Goal: Transaction & Acquisition: Download file/media

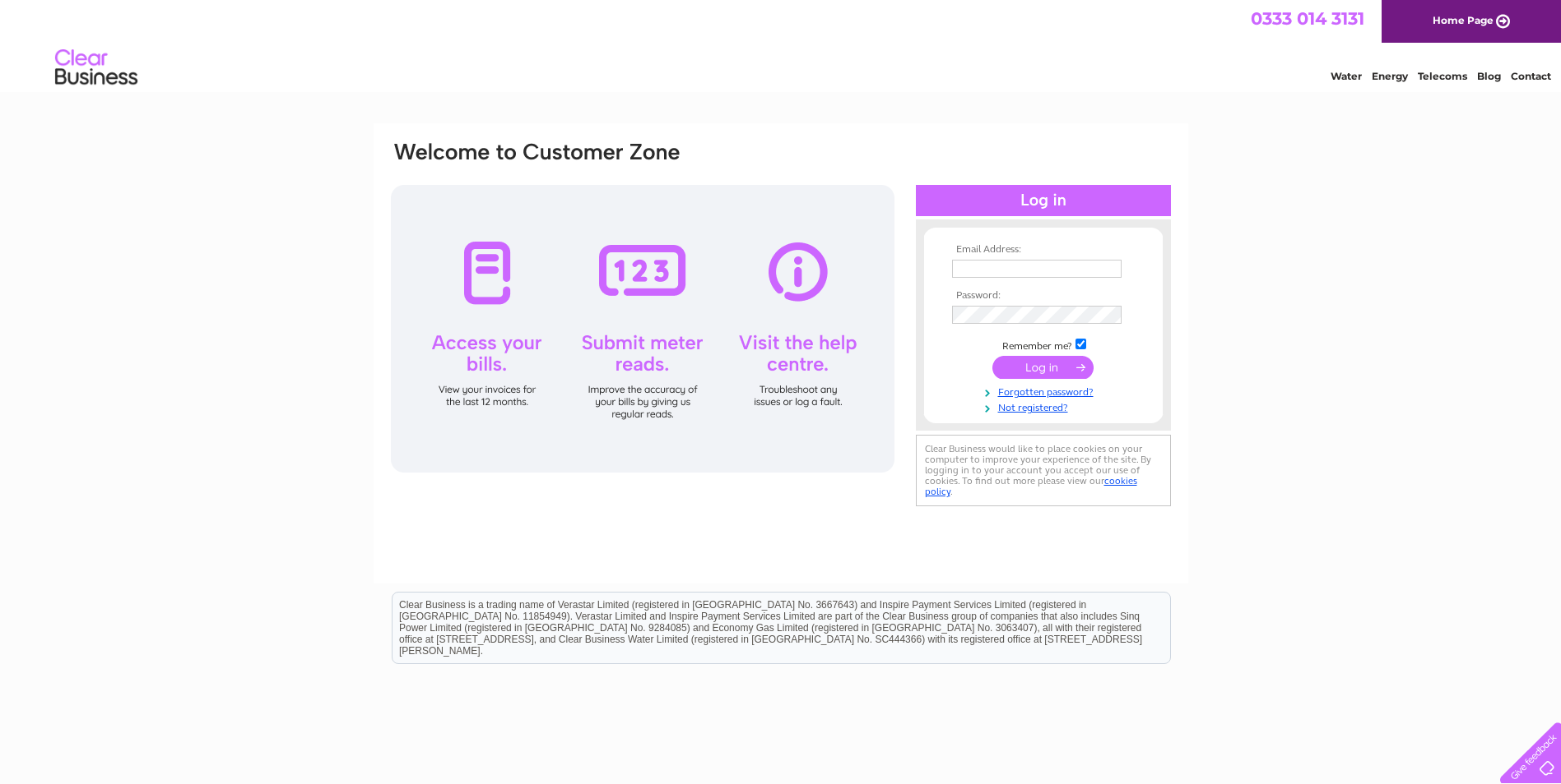
type input "[EMAIL_ADDRESS][DOMAIN_NAME]"
click at [1043, 366] on input "submit" at bounding box center [1043, 367] width 102 height 23
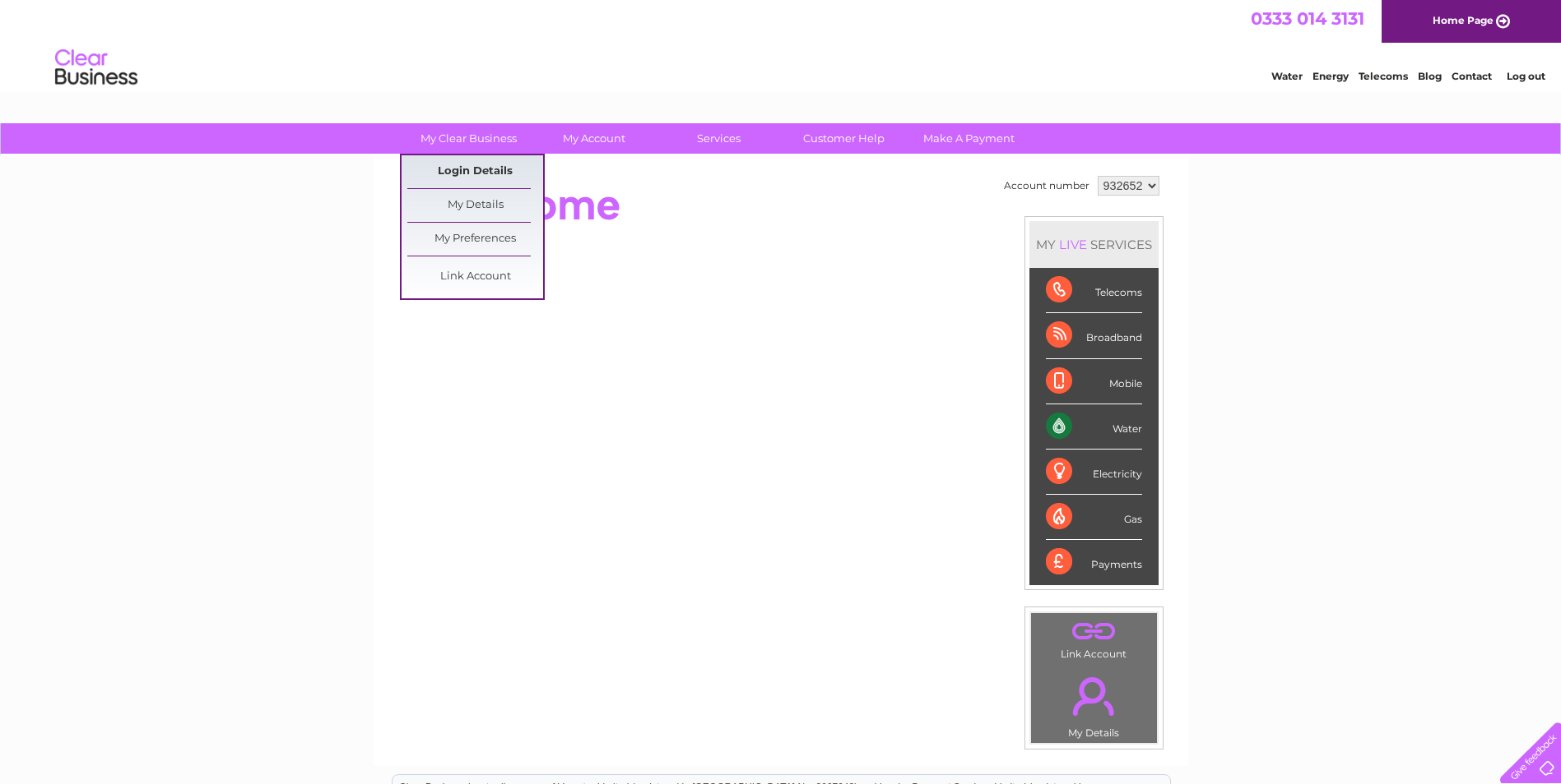
click at [1451, 83] on link "Login Details" at bounding box center [1471, 74] width 40 height 17
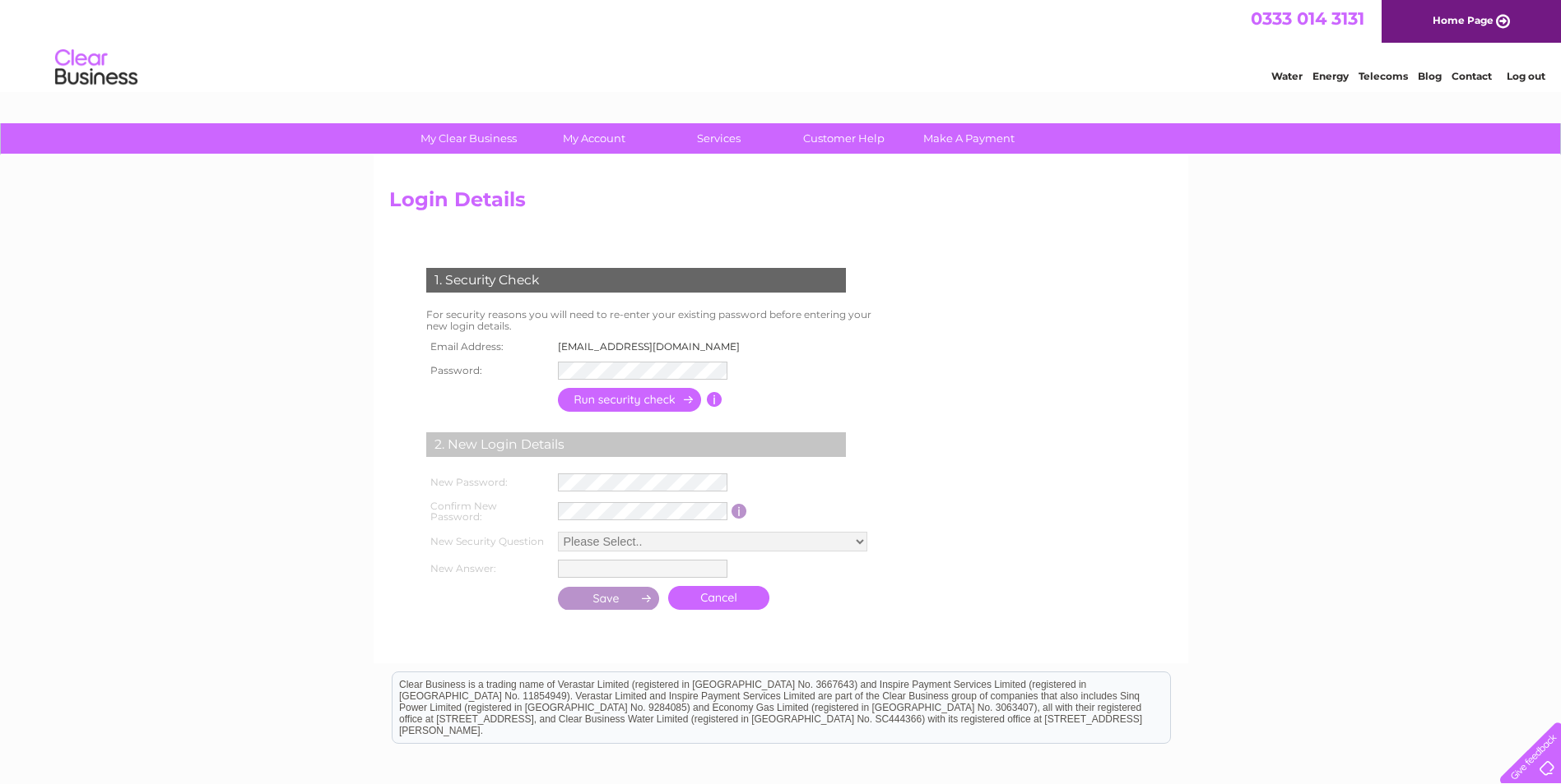
click at [1524, 79] on link "Log out" at bounding box center [1525, 76] width 39 height 12
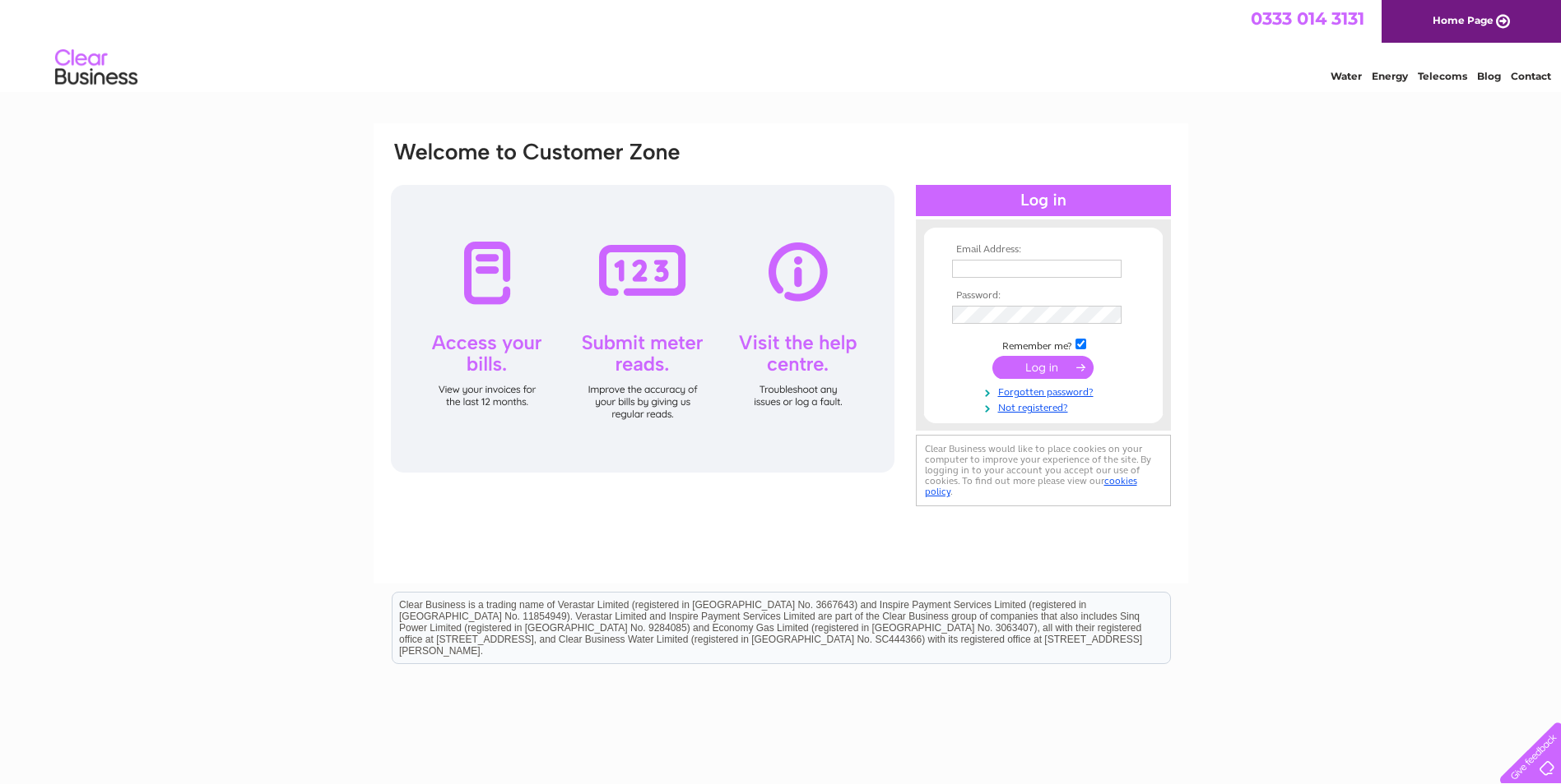
type input "[EMAIL_ADDRESS][DOMAIN_NAME]"
click at [1069, 367] on input "submit" at bounding box center [1043, 367] width 102 height 23
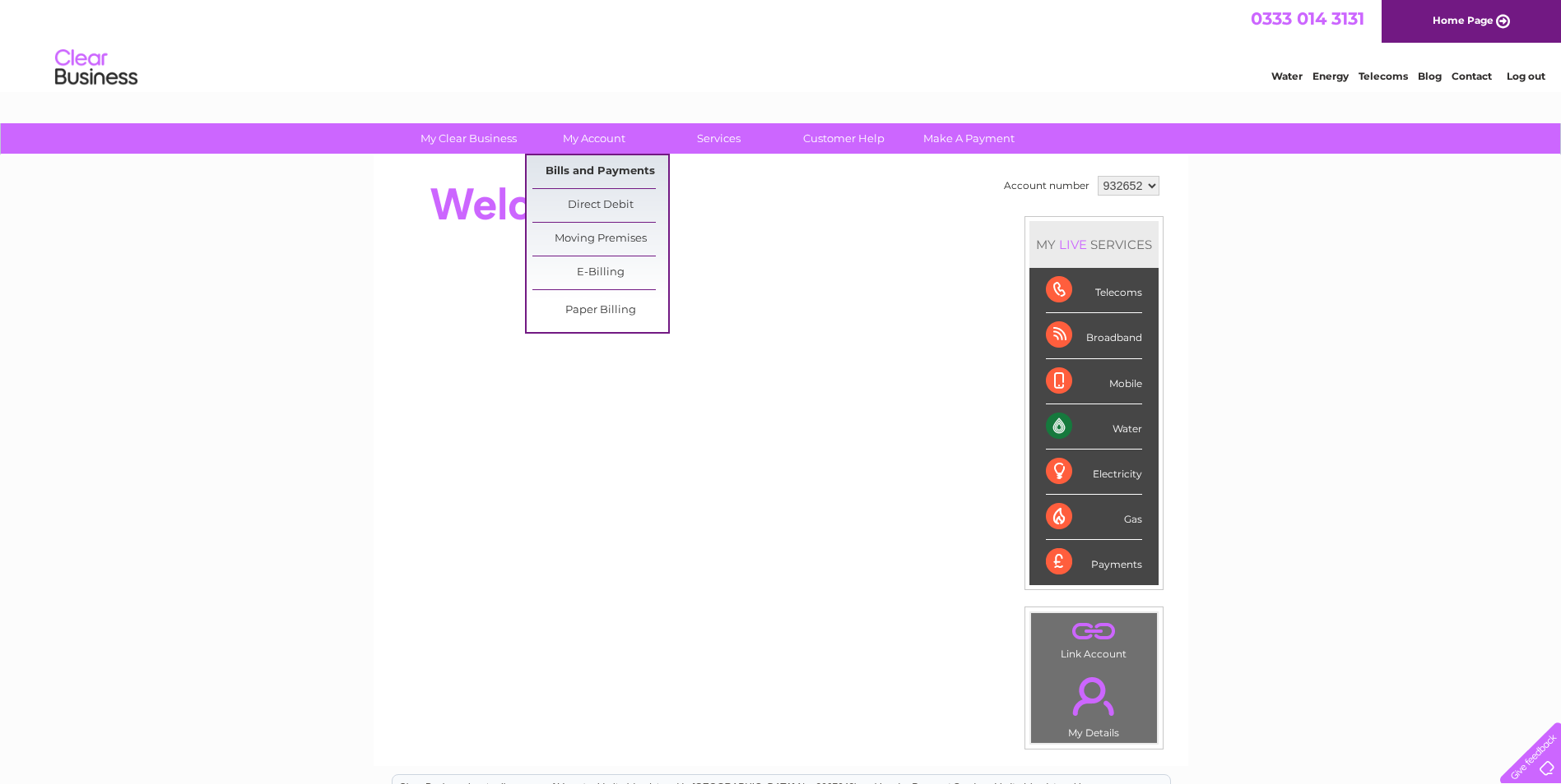
click at [575, 170] on link "Bills and Payments" at bounding box center [600, 171] width 135 height 33
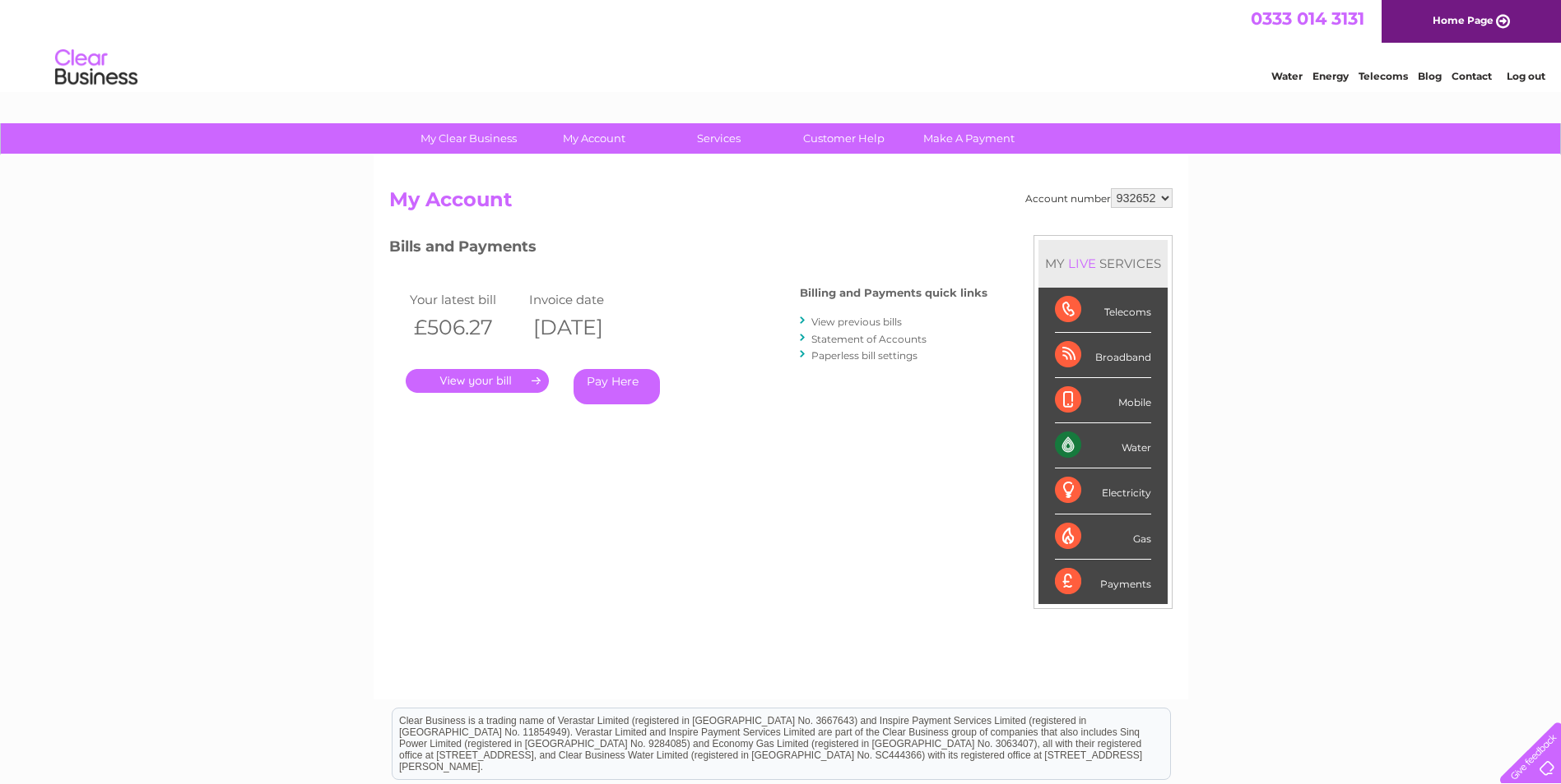
click at [501, 377] on link "." at bounding box center [477, 381] width 143 height 24
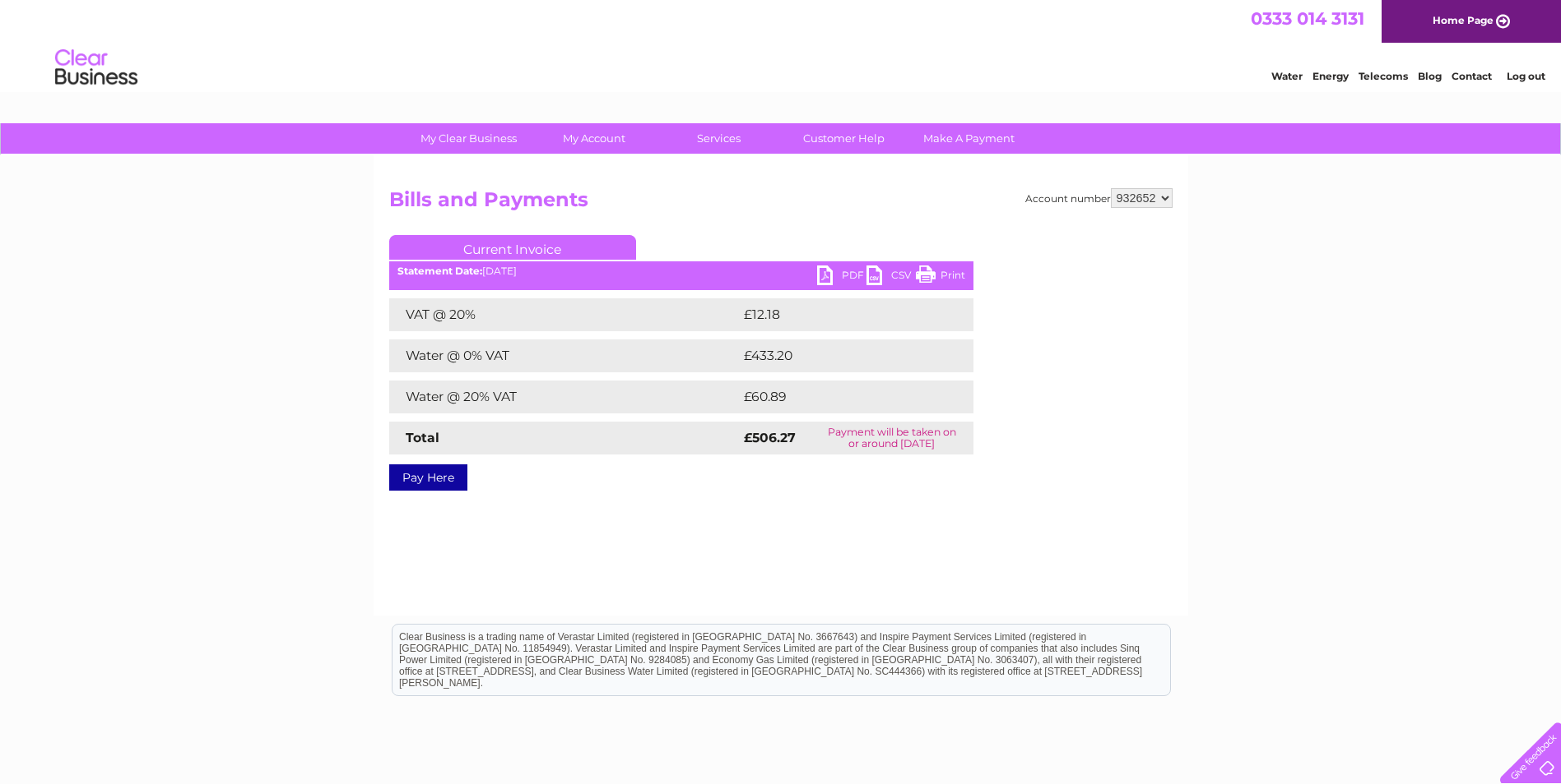
click at [902, 273] on link "CSV" at bounding box center [891, 278] width 50 height 24
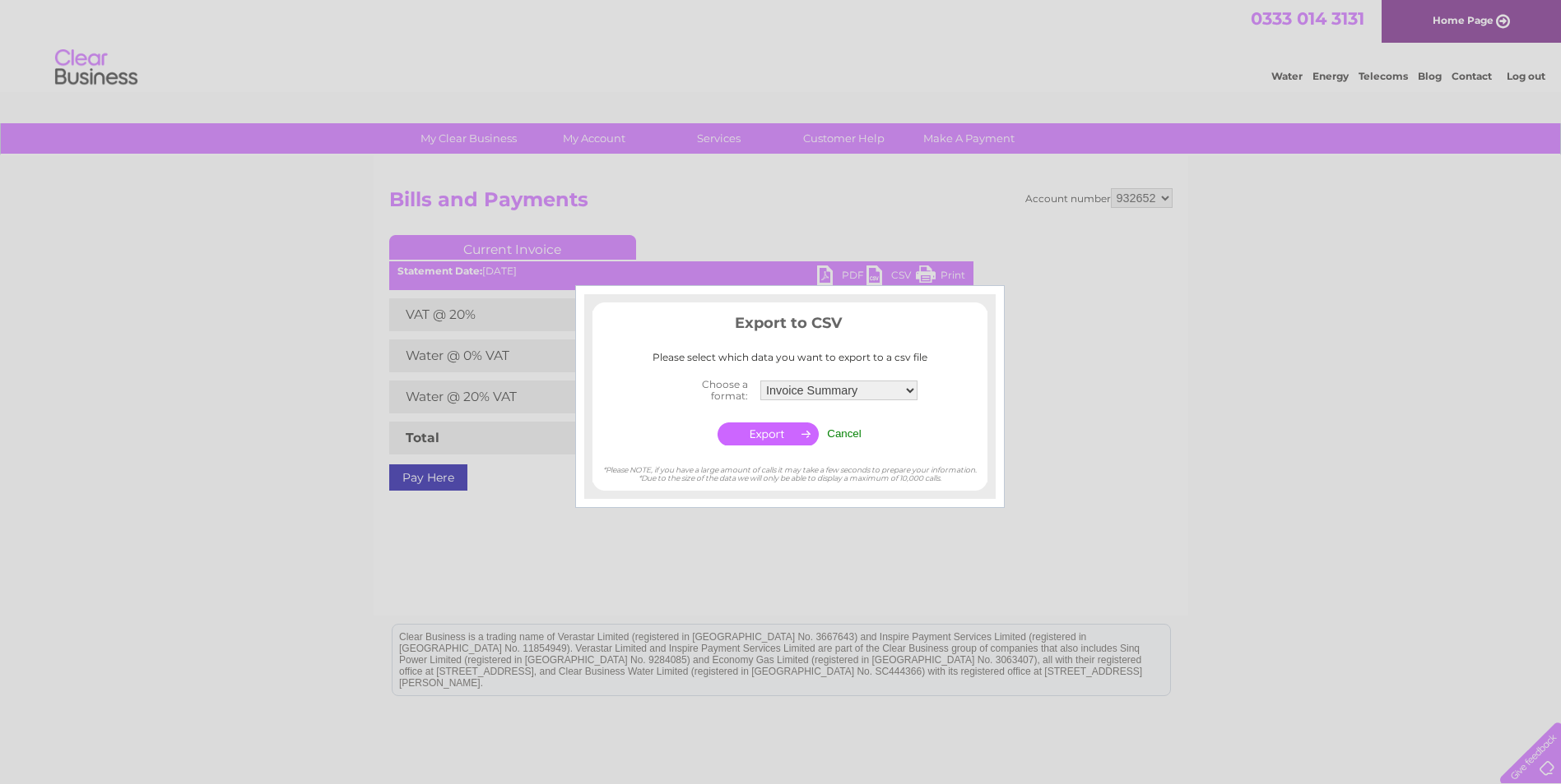
drag, startPoint x: 1163, startPoint y: 586, endPoint x: 1035, endPoint y: 532, distance: 138.9
click at [1160, 583] on div at bounding box center [780, 392] width 1561 height 784
click at [845, 434] on input "Cancel" at bounding box center [844, 434] width 35 height 12
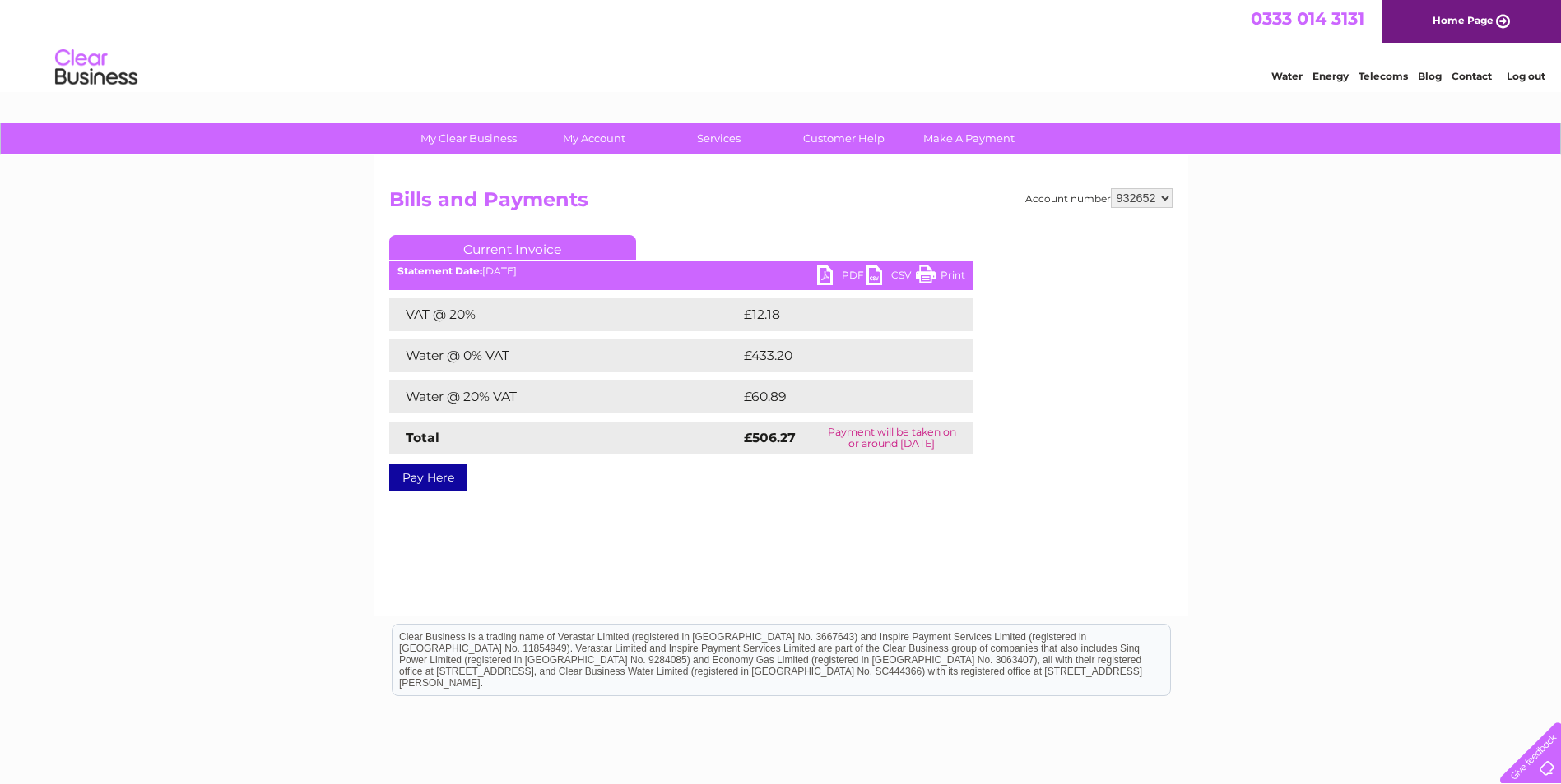
click at [841, 272] on link "PDF" at bounding box center [842, 278] width 50 height 24
click at [823, 271] on link "PDF" at bounding box center [842, 278] width 50 height 24
click at [1168, 198] on select "932652 932653" at bounding box center [1142, 198] width 62 height 20
select select "932653"
click at [1111, 188] on select "932652 932653" at bounding box center [1142, 198] width 62 height 20
